Goal: Transaction & Acquisition: Purchase product/service

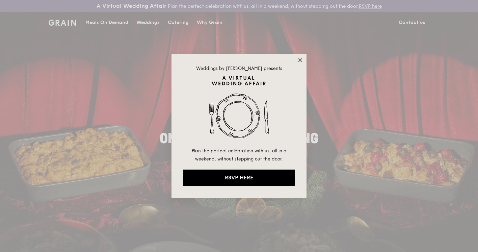
click at [300, 62] on icon at bounding box center [300, 60] width 6 height 6
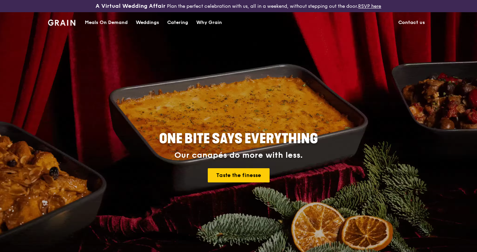
click at [121, 23] on div "Meals On Demand" at bounding box center [106, 22] width 43 height 20
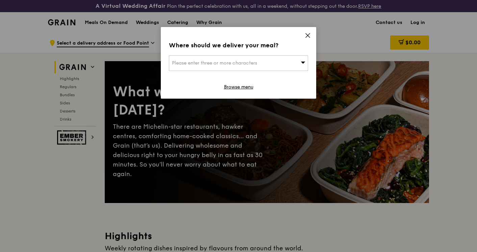
click at [237, 62] on span "Please enter three or more characters" at bounding box center [214, 63] width 85 height 6
type input "401358"
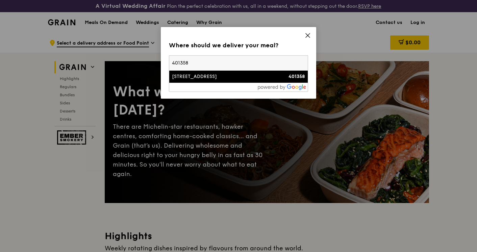
click at [209, 76] on div "[STREET_ADDRESS]" at bounding box center [222, 76] width 100 height 7
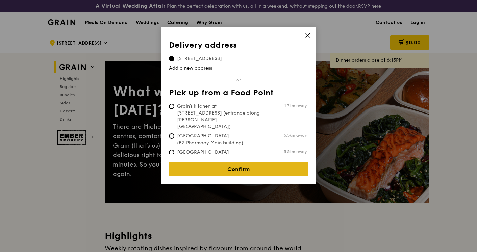
click at [233, 166] on link "Confirm" at bounding box center [238, 169] width 139 height 14
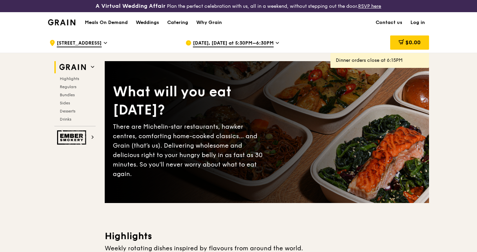
click at [240, 37] on div "[DATE], [DATE] at 5:30PM–6:30PM" at bounding box center [247, 43] width 125 height 20
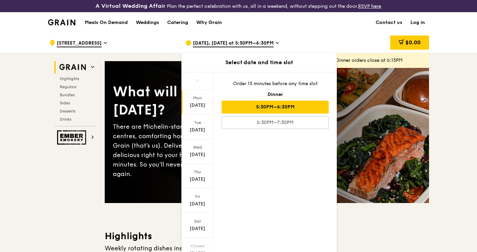
click at [263, 105] on div "5:30PM–6:30PM" at bounding box center [274, 107] width 107 height 13
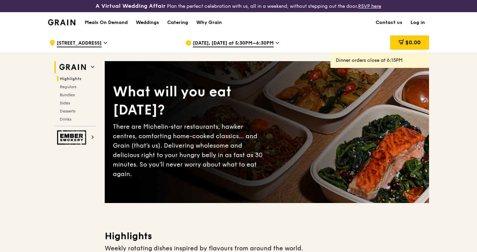
click at [75, 78] on span "Highlights" at bounding box center [71, 78] width 22 height 5
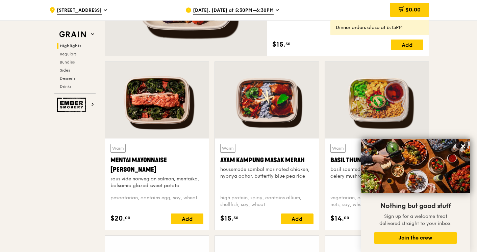
scroll to position [581, 0]
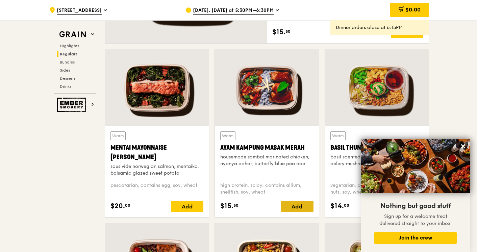
click at [295, 202] on div "Add" at bounding box center [297, 206] width 32 height 11
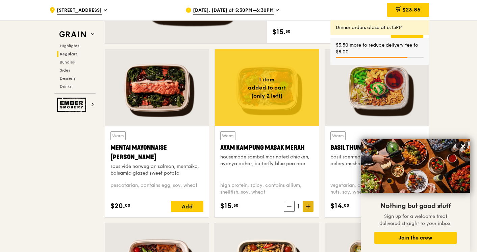
click at [305, 206] on icon at bounding box center [307, 206] width 5 height 5
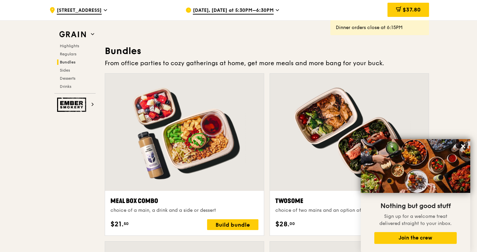
scroll to position [980, 0]
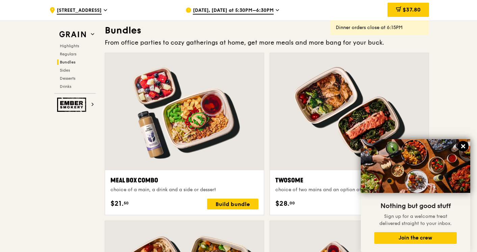
click at [461, 148] on icon at bounding box center [463, 146] width 4 height 4
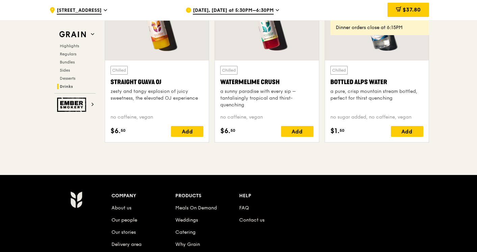
scroll to position [2777, 0]
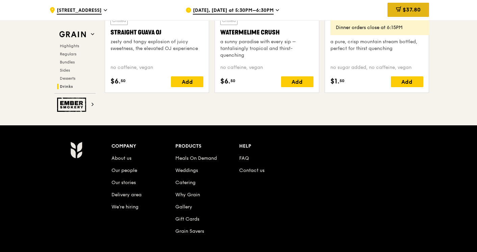
click at [402, 9] on span "$37.80" at bounding box center [411, 9] width 18 height 6
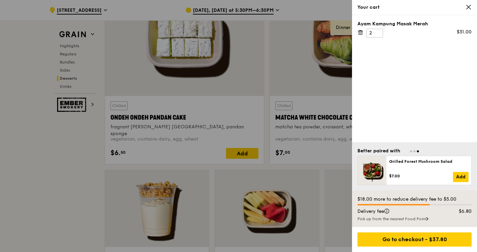
scroll to position [2006, 0]
